Goal: Information Seeking & Learning: Check status

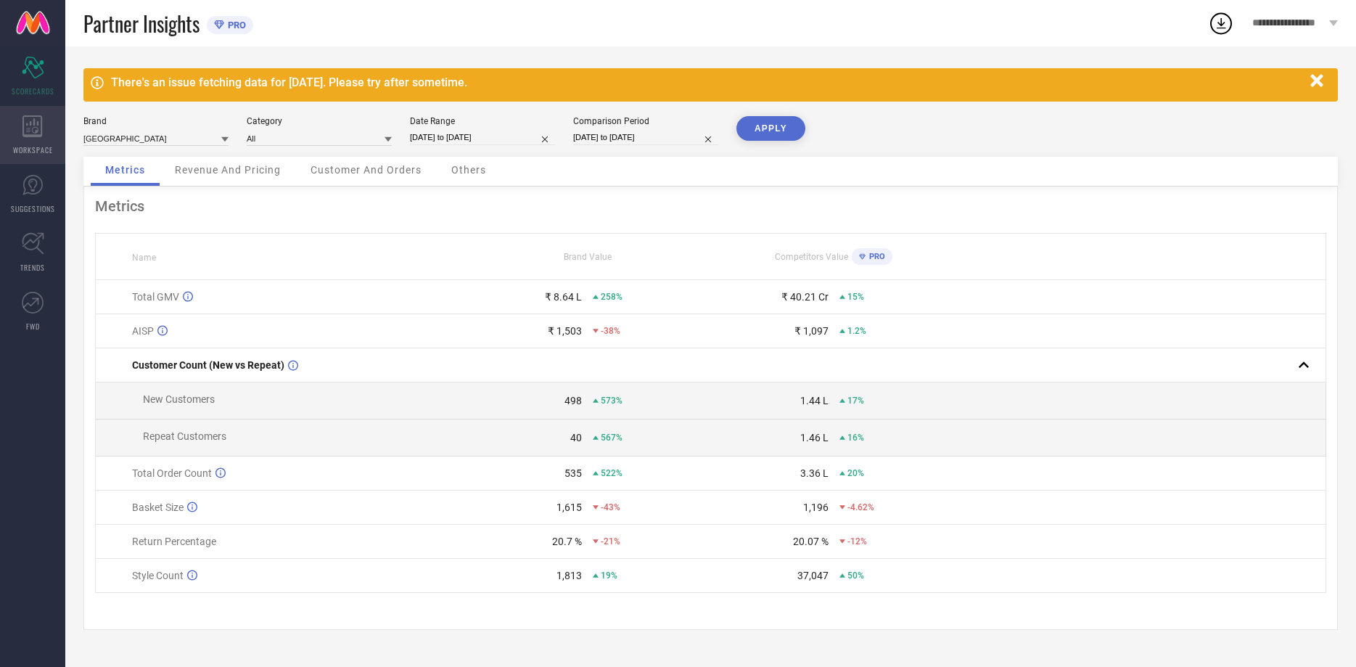
click at [41, 121] on icon at bounding box center [32, 126] width 20 height 22
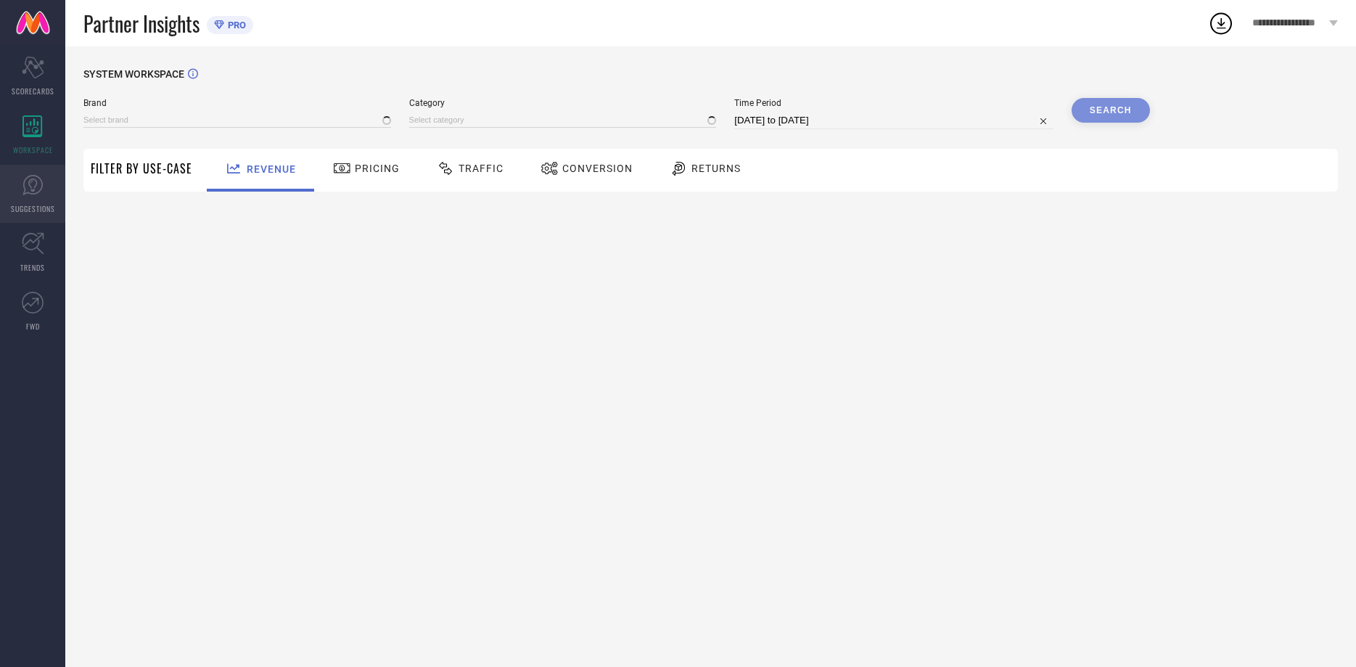
type input "[GEOGRAPHIC_DATA]"
type input "All"
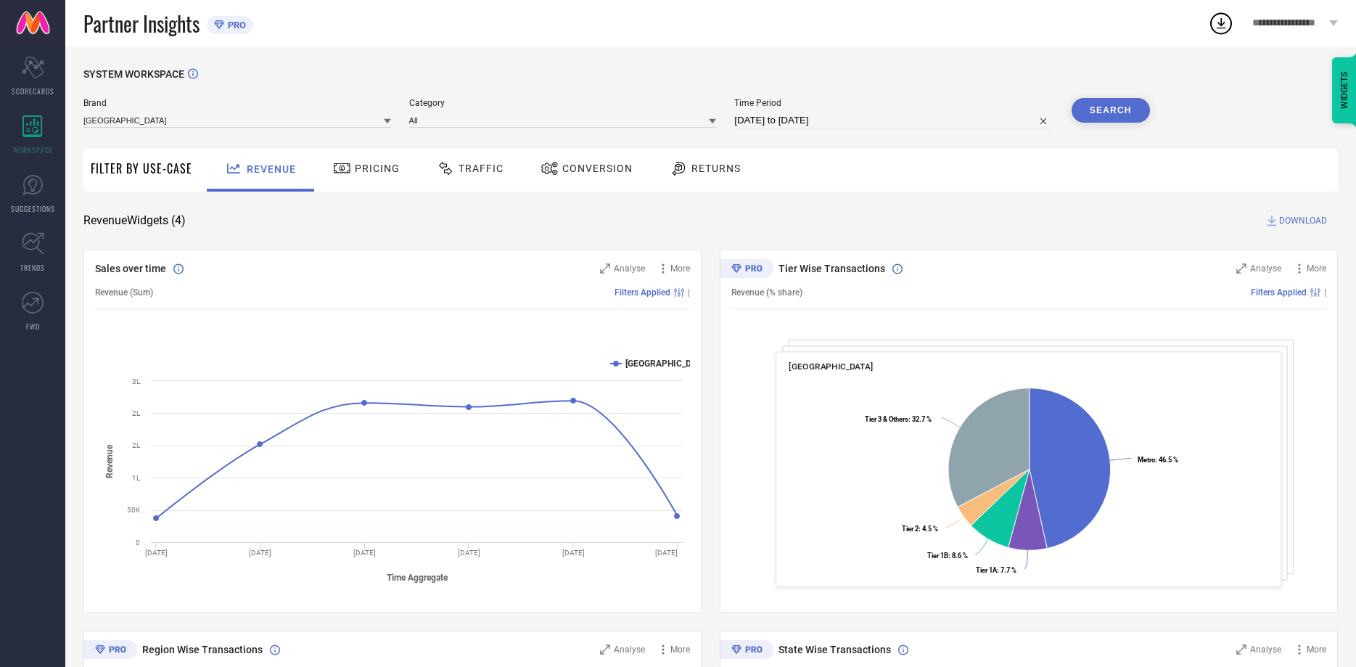
click at [384, 163] on div "Pricing" at bounding box center [366, 168] width 74 height 25
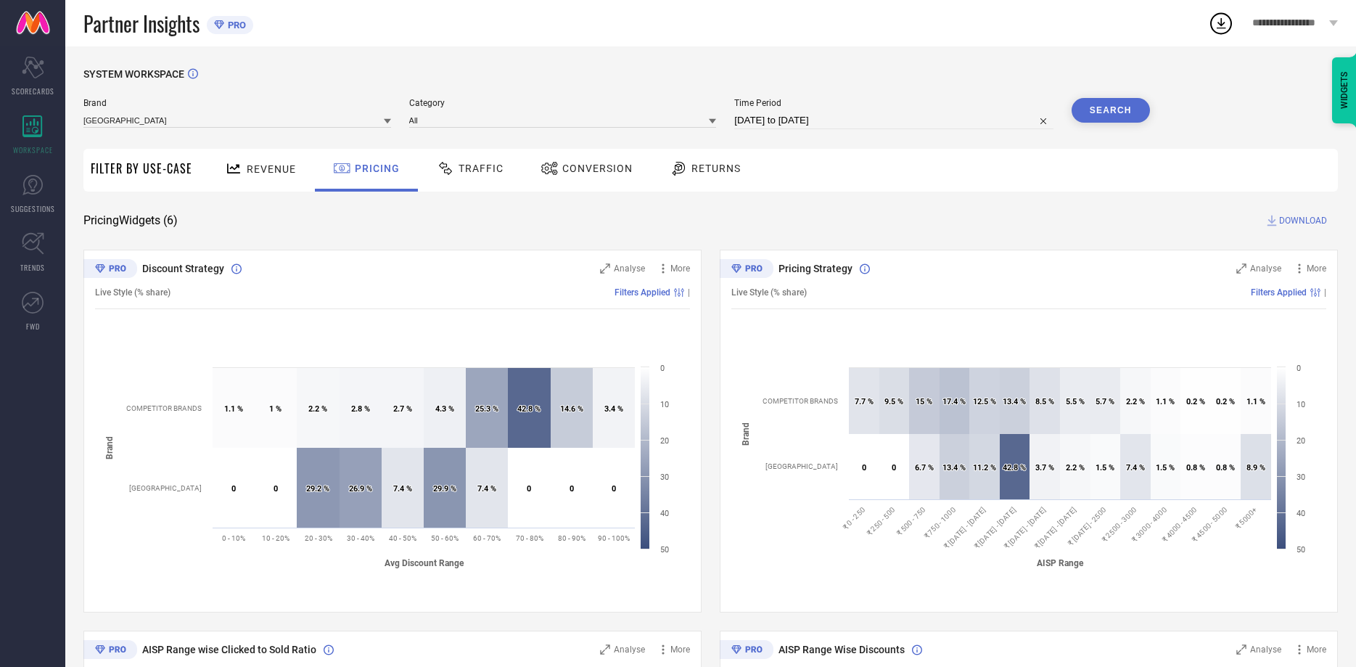
click at [477, 173] on span "Traffic" at bounding box center [480, 169] width 45 height 12
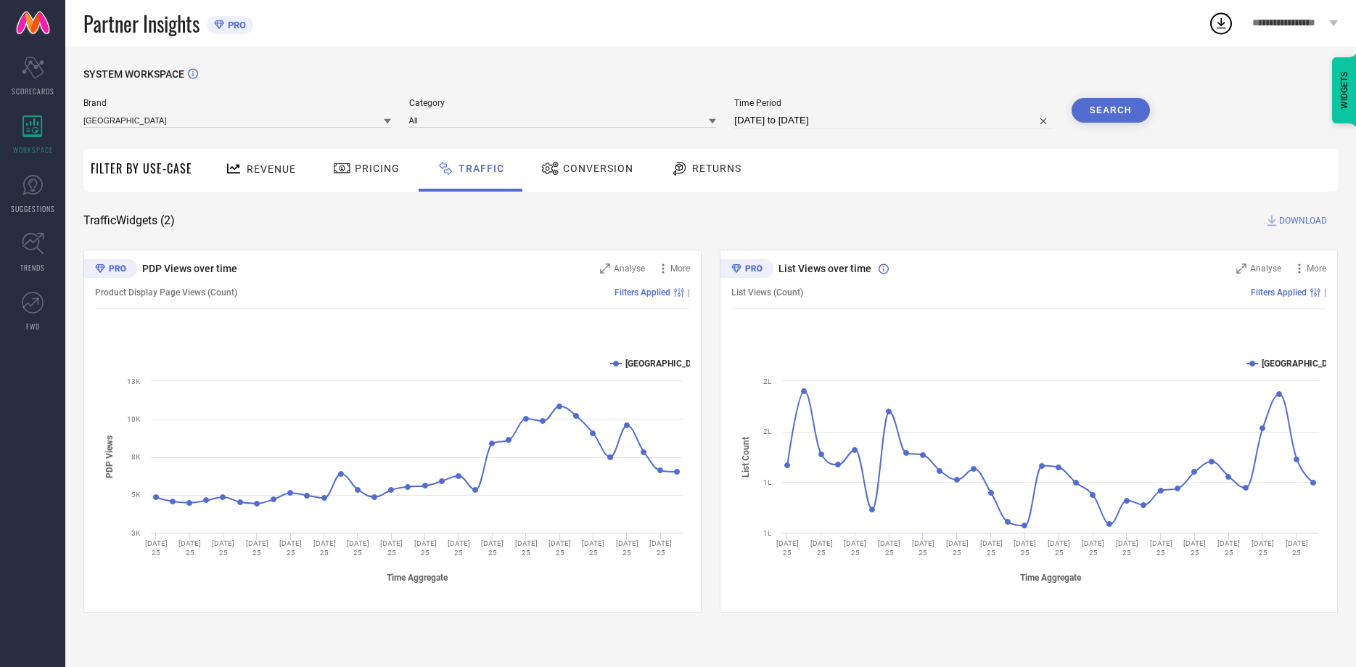
click at [607, 180] on div "Conversion" at bounding box center [587, 168] width 99 height 25
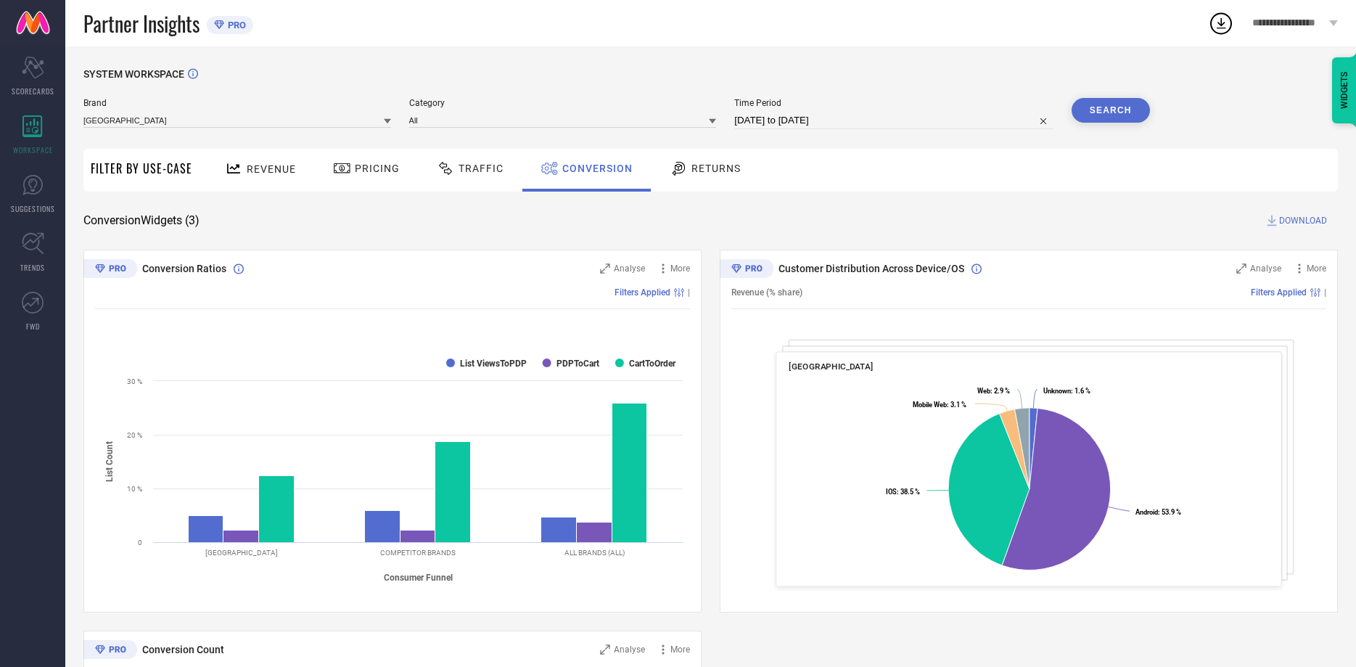
click at [670, 174] on icon at bounding box center [679, 168] width 18 height 17
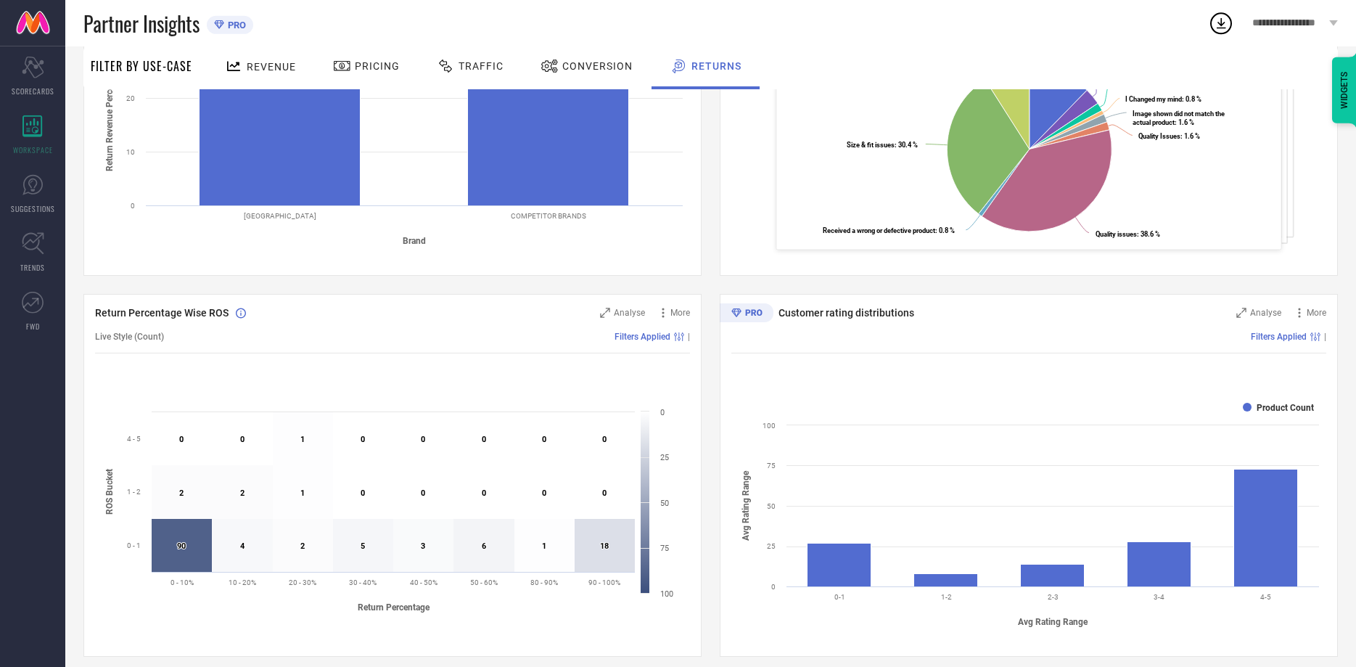
scroll to position [138, 0]
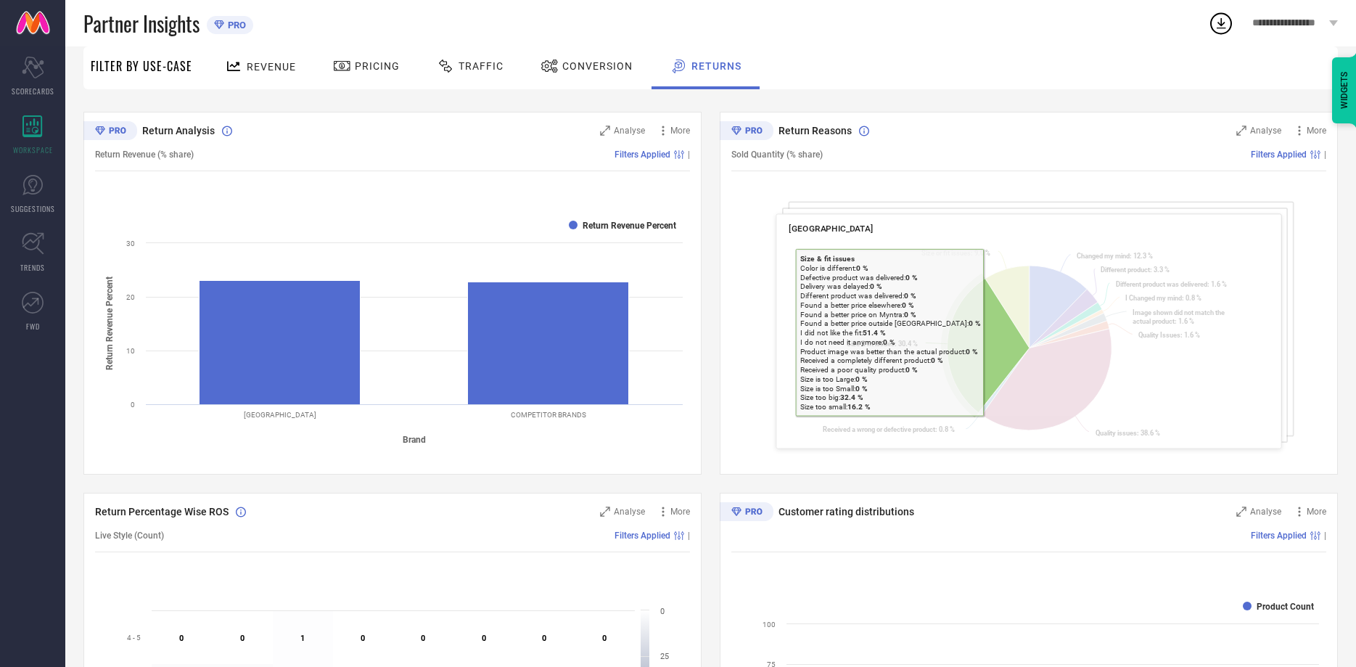
click at [992, 333] on icon at bounding box center [988, 345] width 82 height 134
